Goal: Check status: Check status

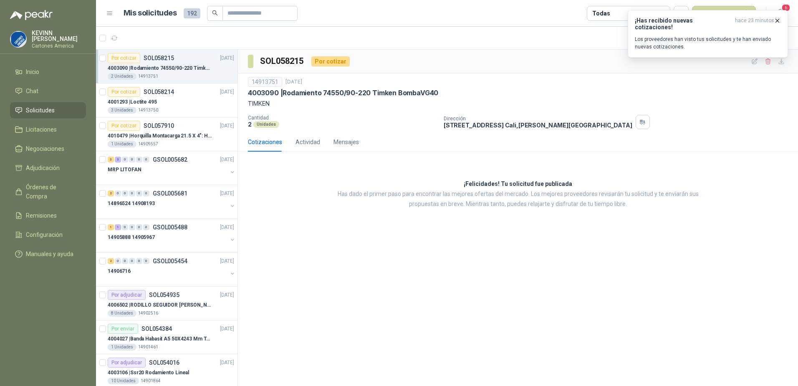
click at [69, 106] on li "Solicitudes" at bounding box center [48, 110] width 66 height 9
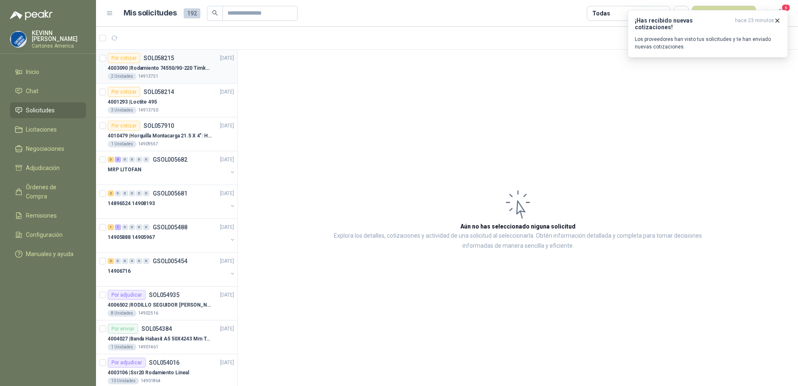
click at [169, 78] on div "2 Unidades 14913751" at bounding box center [171, 76] width 126 height 7
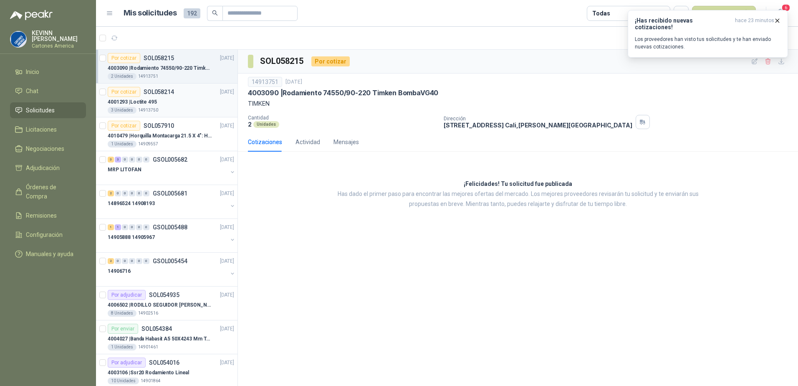
click at [175, 110] on div "3 Unidades 14913750" at bounding box center [171, 110] width 126 height 7
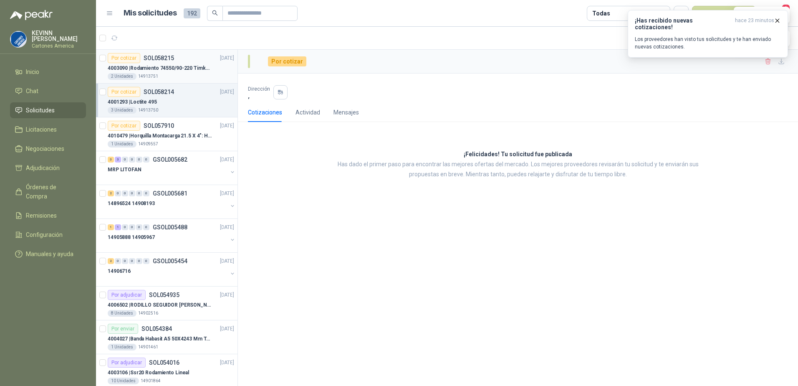
click at [179, 74] on div "2 Unidades 14913751" at bounding box center [171, 76] width 126 height 7
click at [174, 95] on div "Por cotizar SOL058214 [DATE]" at bounding box center [171, 92] width 126 height 10
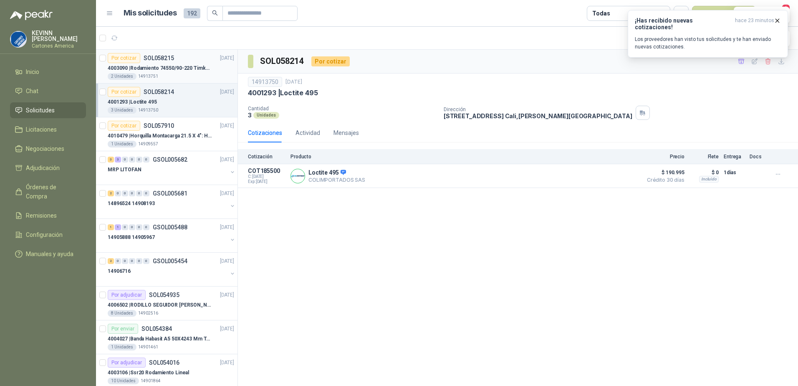
click at [173, 80] on article "Por cotizar SOL058215 [DATE] 4003090 | Rodamiento 74550/90-220 Timken BombaVG40…" at bounding box center [166, 67] width 141 height 34
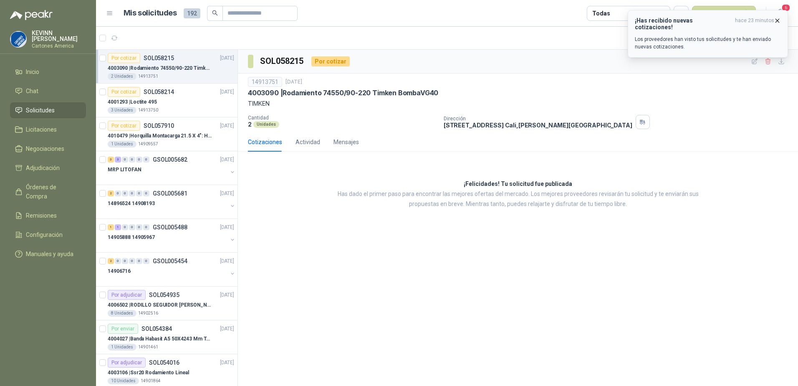
click at [780, 22] on icon "button" at bounding box center [777, 20] width 7 height 7
